Goal: Task Accomplishment & Management: Manage account settings

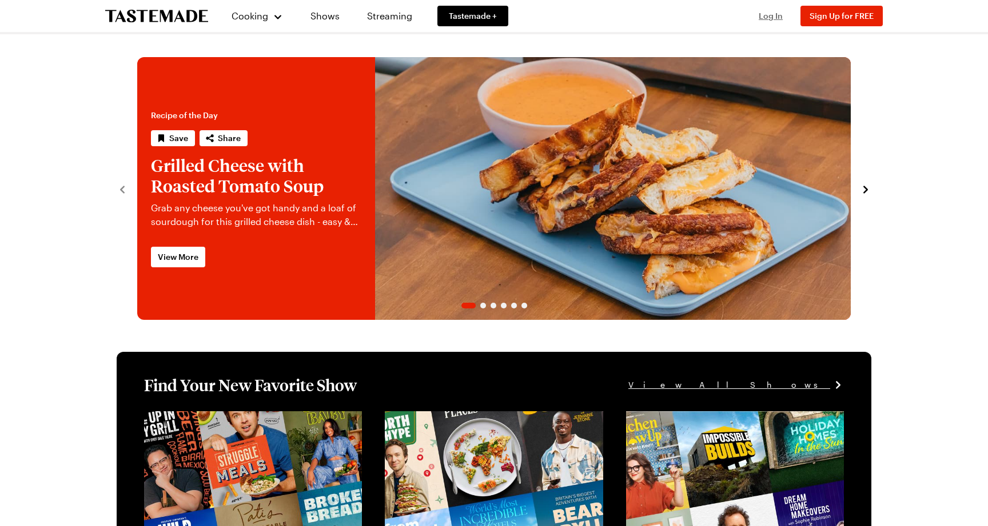
click at [764, 15] on span "Log In" at bounding box center [770, 16] width 24 height 10
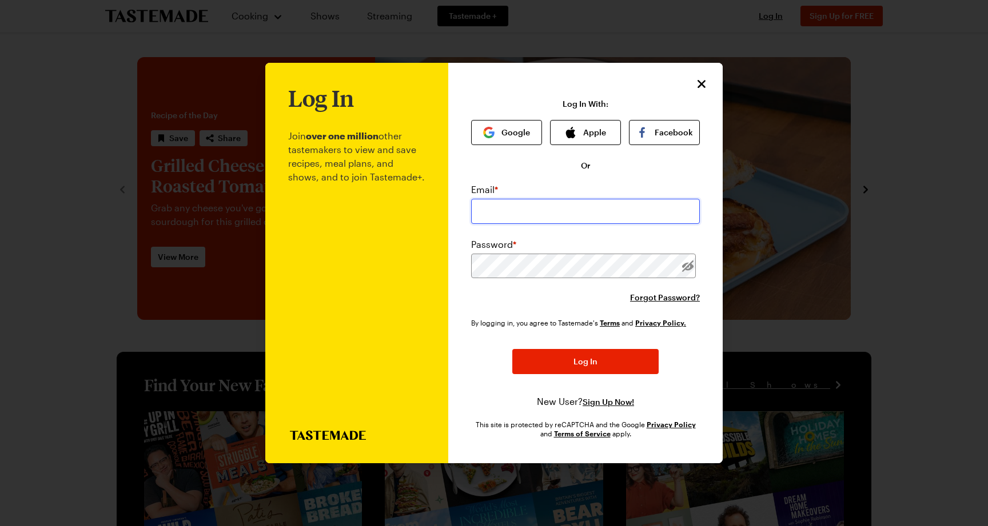
click at [495, 214] on input "email" at bounding box center [585, 211] width 229 height 25
paste input "tom.bash+dnsjaisoa@tastemade.com"
type input "tom.bash+dnsjaisoa@tastemade.com"
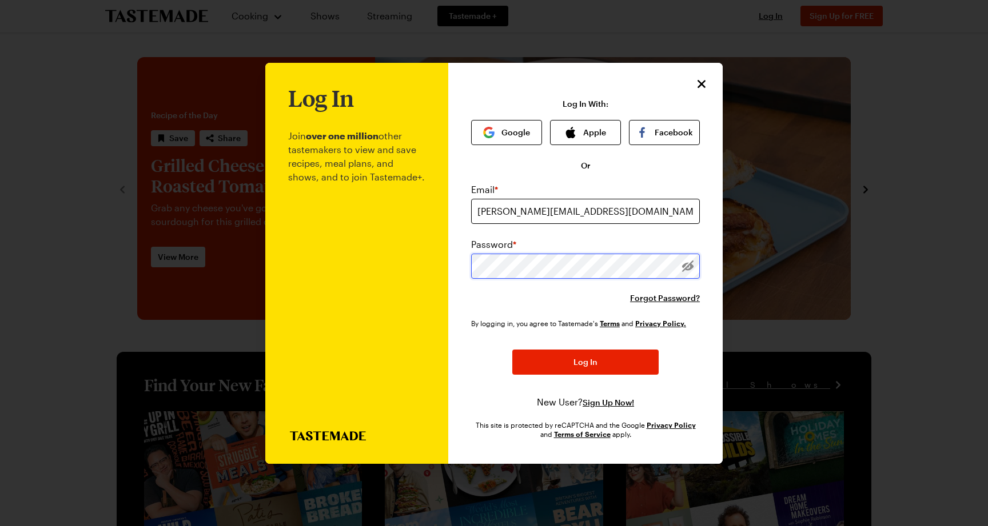
click at [512, 350] on button "Log In" at bounding box center [585, 362] width 146 height 25
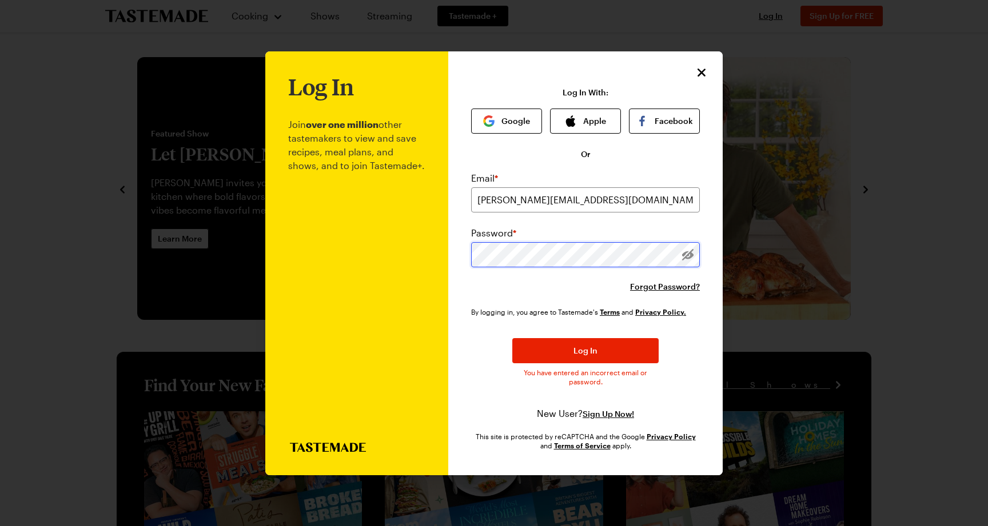
click at [512, 338] on button "Log In" at bounding box center [585, 350] width 146 height 25
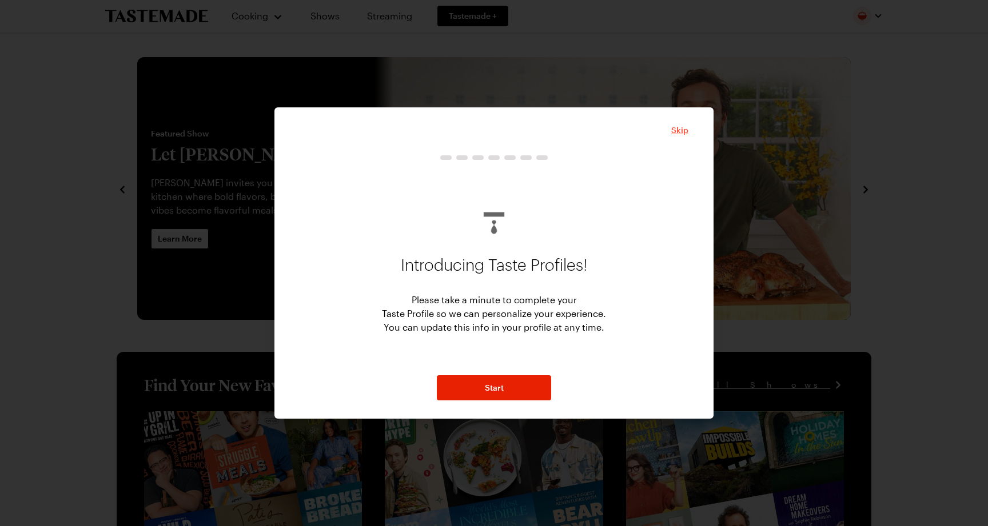
click at [683, 132] on span "Skip" at bounding box center [679, 130] width 17 height 11
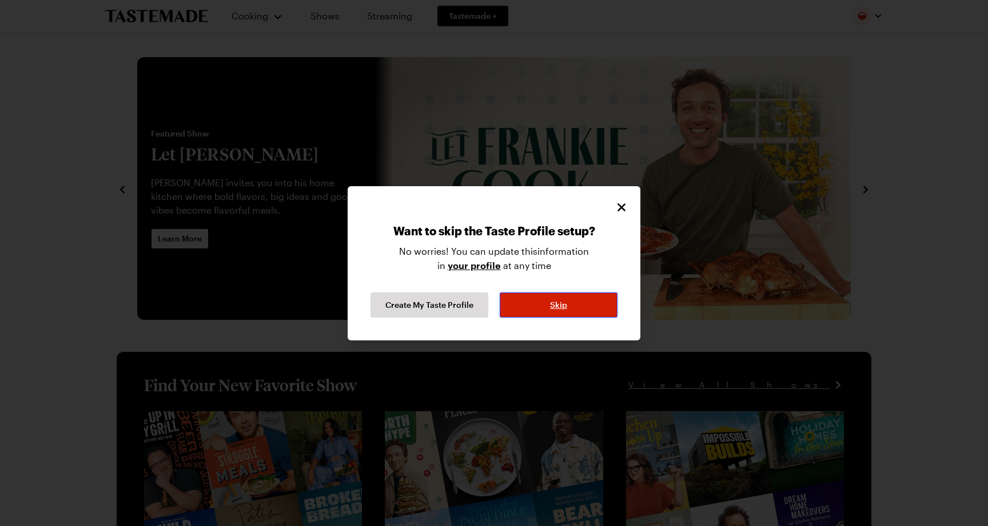
click at [578, 309] on button "Skip" at bounding box center [558, 305] width 118 height 25
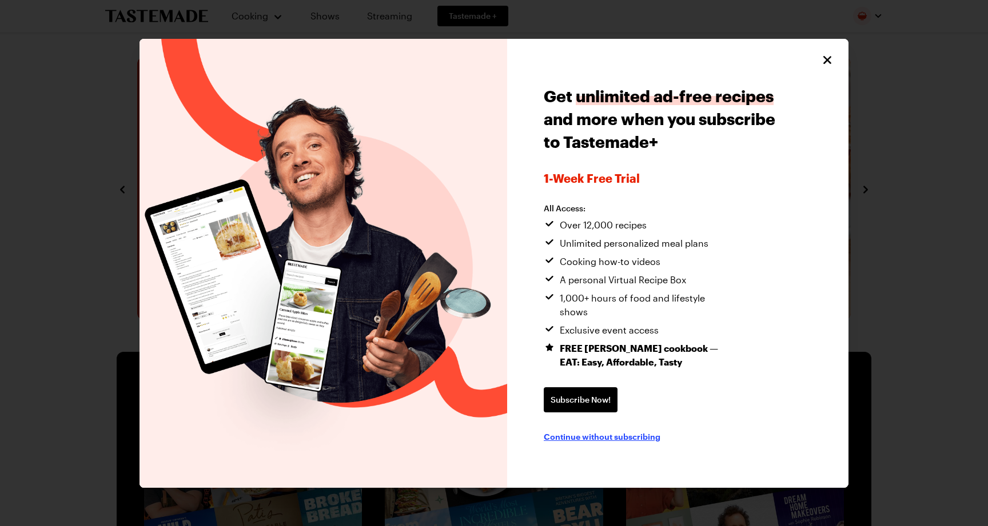
click at [607, 431] on span "Continue without subscribing" at bounding box center [601, 436] width 117 height 11
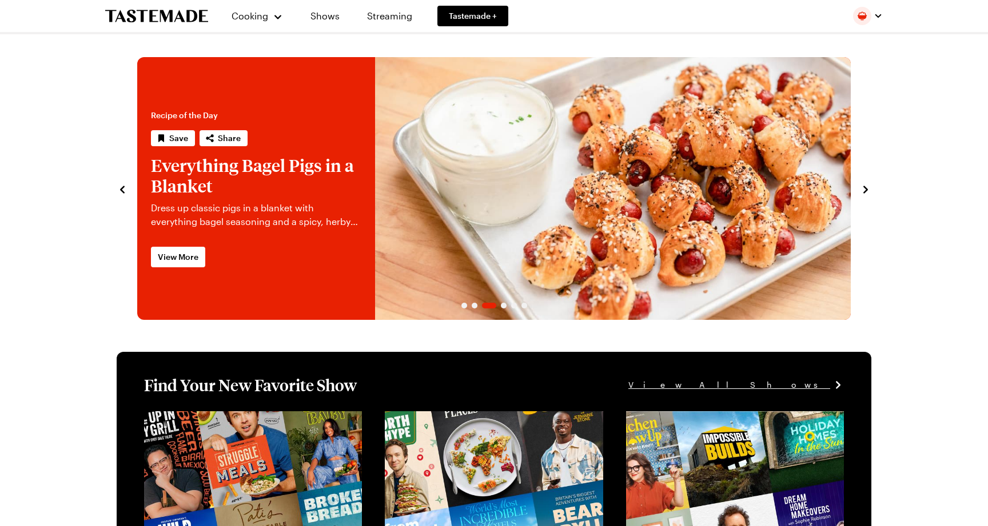
click at [864, 18] on img "button" at bounding box center [862, 16] width 18 height 18
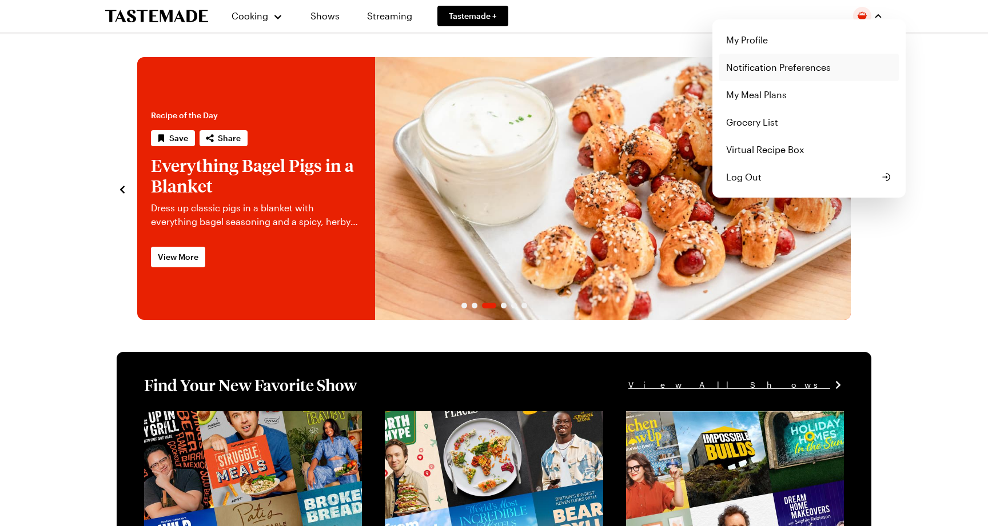
click at [830, 71] on link "Notification Preferences" at bounding box center [808, 67] width 179 height 27
